Goal: Navigation & Orientation: Find specific page/section

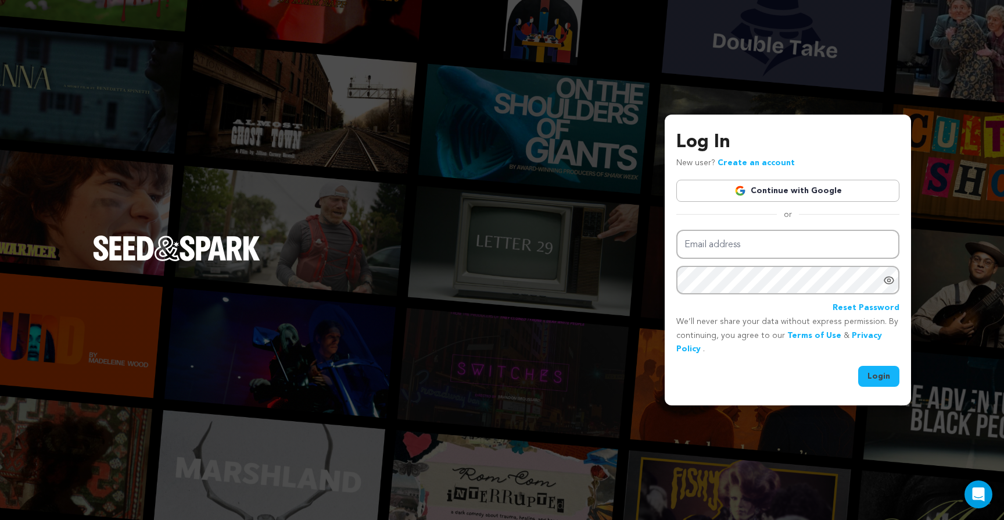
type input "arthauzproductions@gmail.com"
click at [871, 365] on div "Email address arthauzproductions@gmail.com Password Reset Password We’ll never …" at bounding box center [787, 308] width 223 height 157
click at [874, 372] on button "Login" at bounding box center [878, 376] width 41 height 21
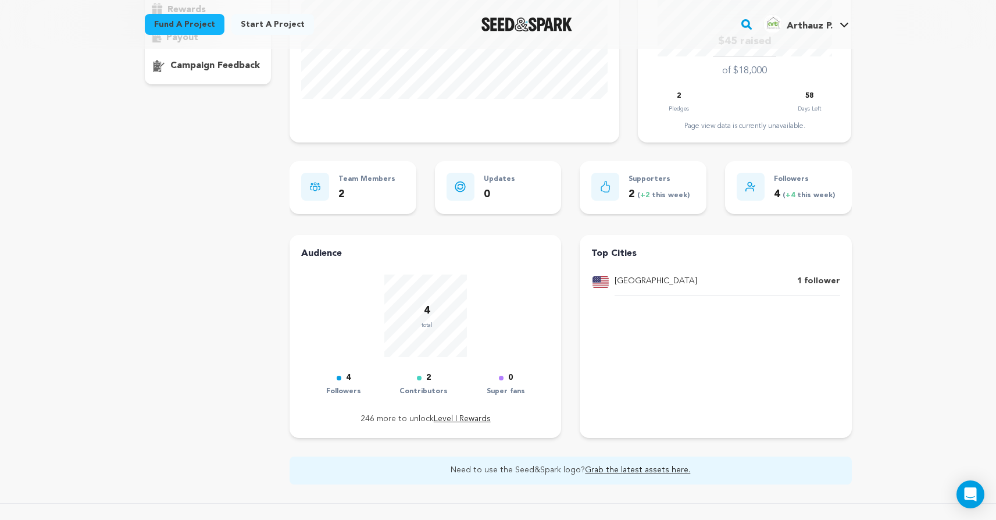
scroll to position [244, 0]
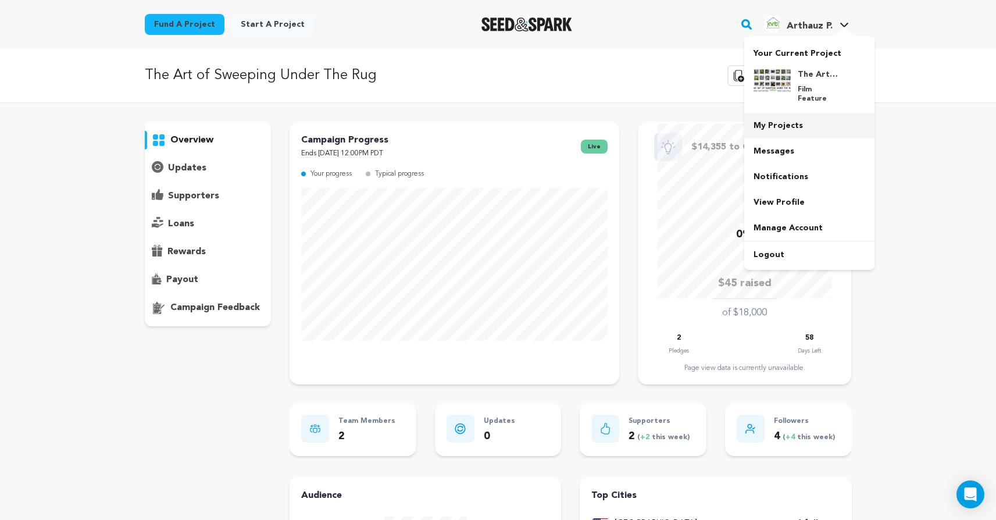
click at [794, 117] on link "My Projects" at bounding box center [809, 126] width 130 height 26
